Goal: Communication & Community: Ask a question

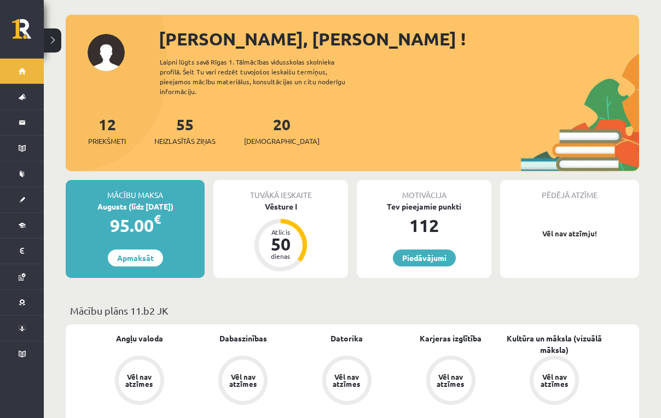
scroll to position [49, 0]
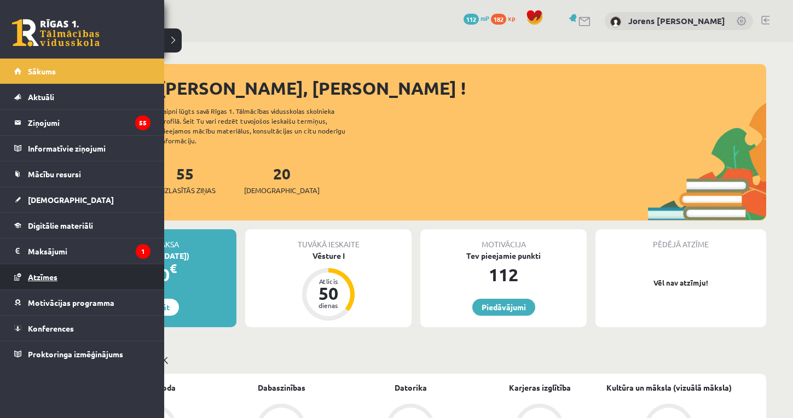
click at [59, 280] on link "Atzīmes" at bounding box center [82, 276] width 136 height 25
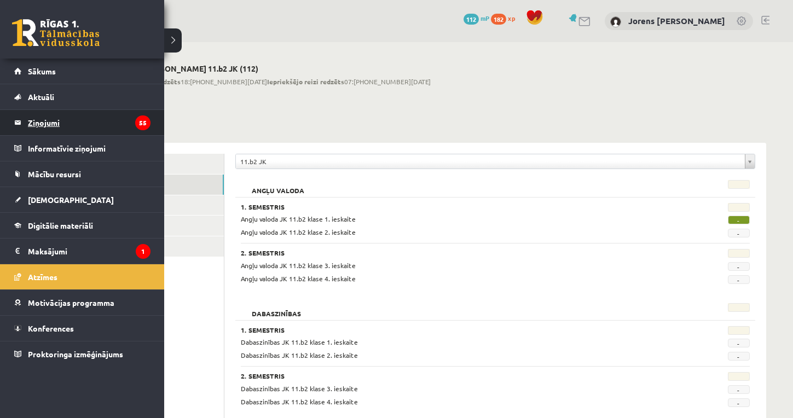
click at [54, 133] on legend "Ziņojumi 55" at bounding box center [89, 122] width 123 height 25
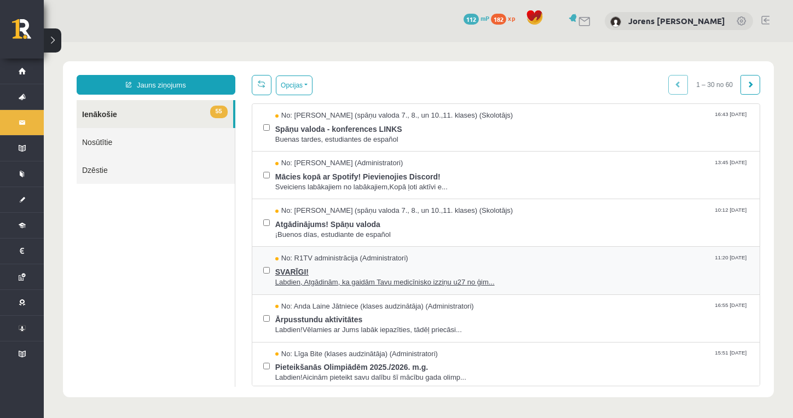
click at [345, 261] on span "No: R1TV administrācija (Administratori)" at bounding box center [341, 258] width 133 height 10
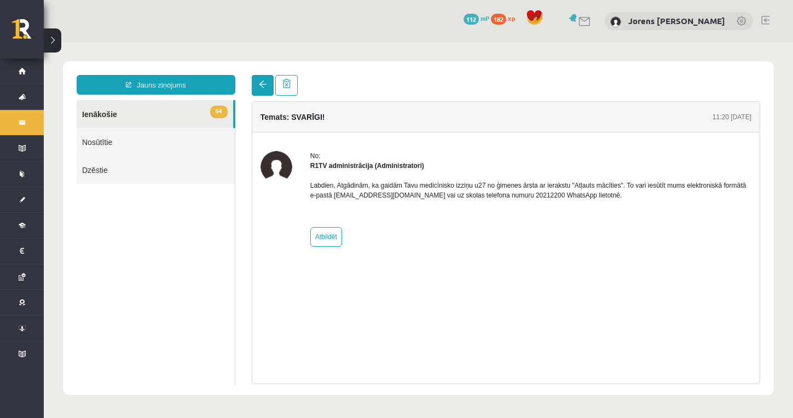
click at [263, 88] on span at bounding box center [263, 84] width 8 height 8
click at [265, 88] on span at bounding box center [263, 84] width 8 height 8
click at [173, 114] on link "54 Ienākošie" at bounding box center [155, 114] width 157 height 28
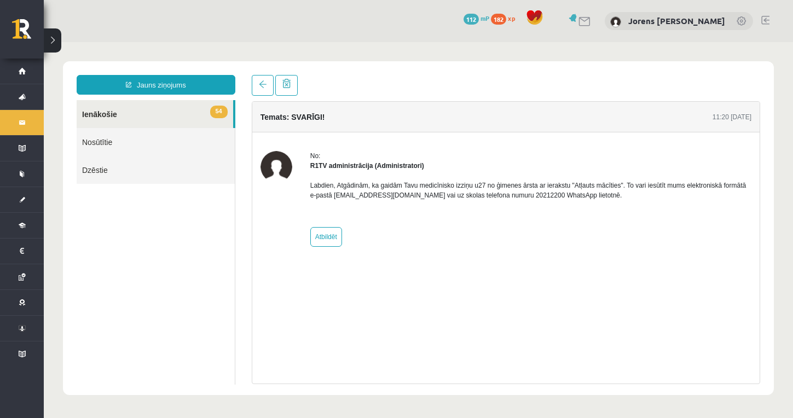
click at [214, 108] on span "54" at bounding box center [219, 112] width 18 height 13
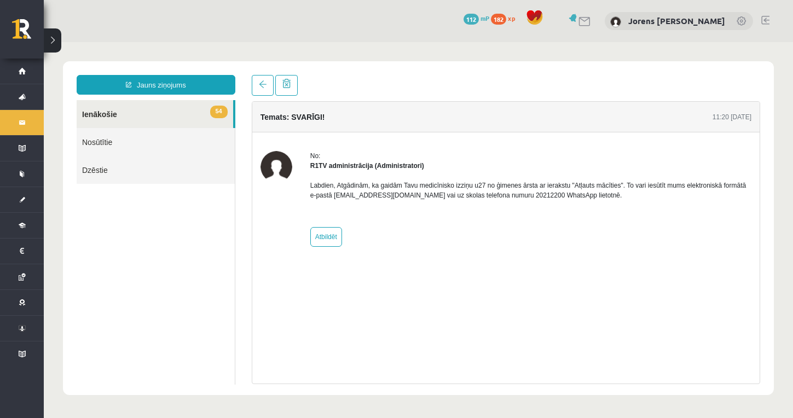
drag, startPoint x: 214, startPoint y: 108, endPoint x: 124, endPoint y: 99, distance: 90.3
click at [206, 108] on link "54 Ienākošie" at bounding box center [155, 114] width 157 height 28
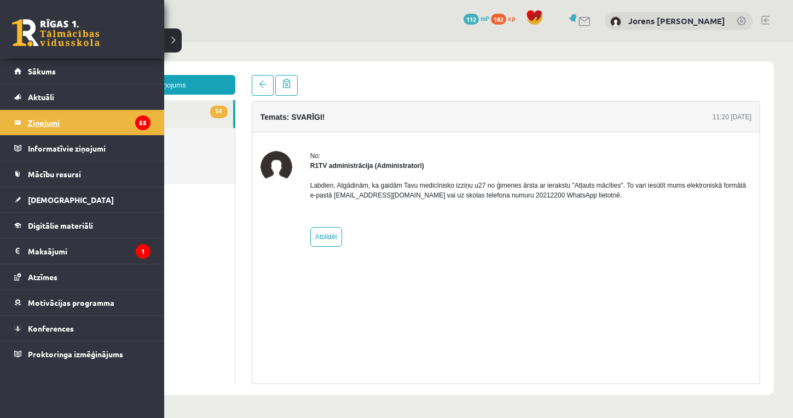
click at [39, 121] on legend "Ziņojumi 55" at bounding box center [89, 122] width 123 height 25
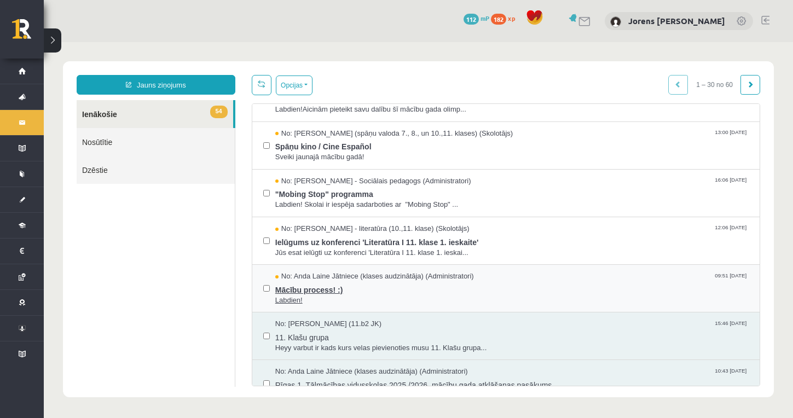
scroll to position [275, 0]
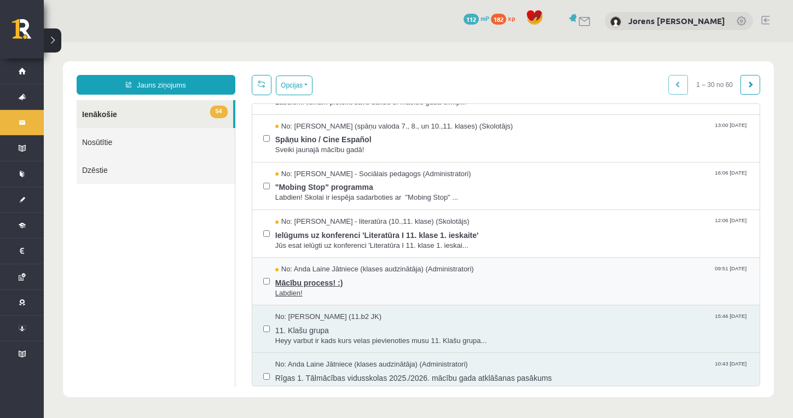
click at [350, 279] on span "Mācību process! :)" at bounding box center [511, 282] width 473 height 14
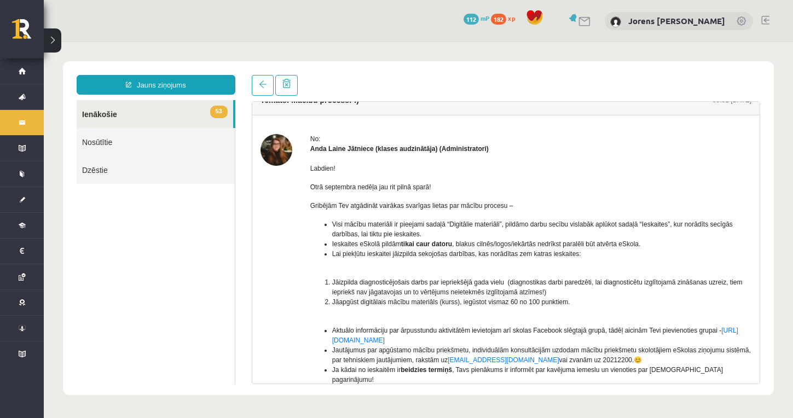
scroll to position [19, 0]
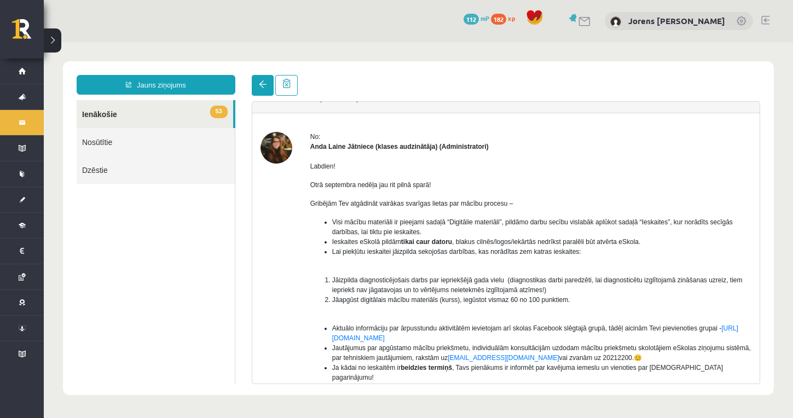
click at [257, 87] on link at bounding box center [263, 85] width 22 height 21
click at [280, 87] on link at bounding box center [286, 85] width 22 height 21
click at [109, 115] on link "53 Ienākošie" at bounding box center [155, 114] width 157 height 28
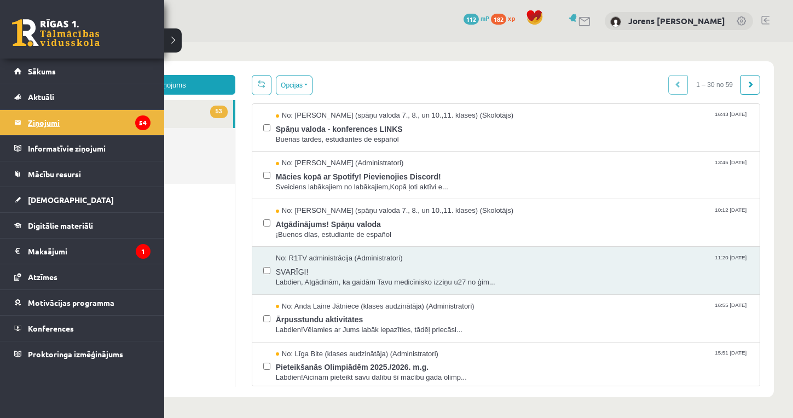
scroll to position [0, 0]
click at [39, 121] on legend "Ziņojumi 54" at bounding box center [89, 122] width 123 height 25
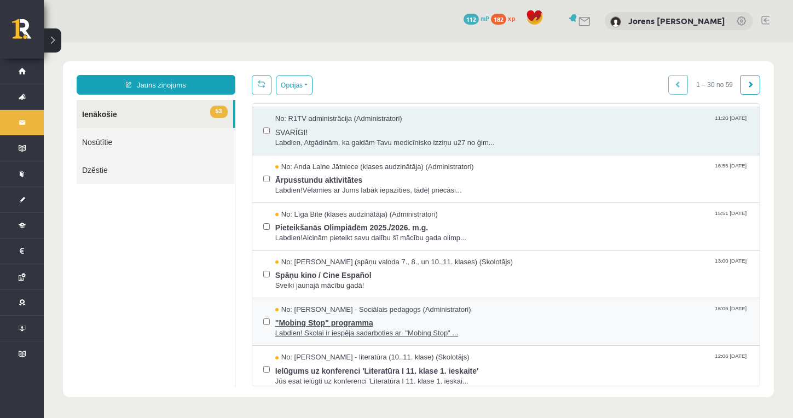
scroll to position [127, 0]
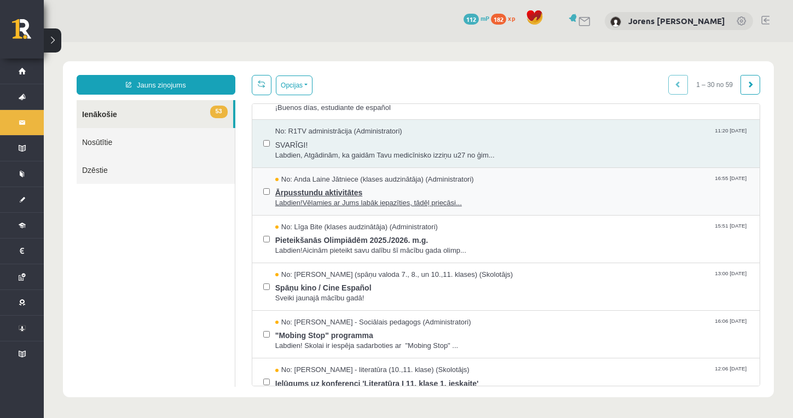
click at [318, 191] on span "Ārpusstundu aktivitātes" at bounding box center [511, 191] width 473 height 14
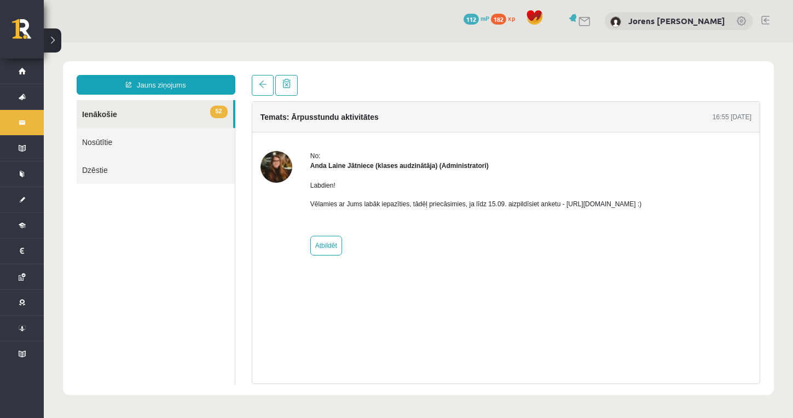
scroll to position [0, 0]
